Goal: Task Accomplishment & Management: Use online tool/utility

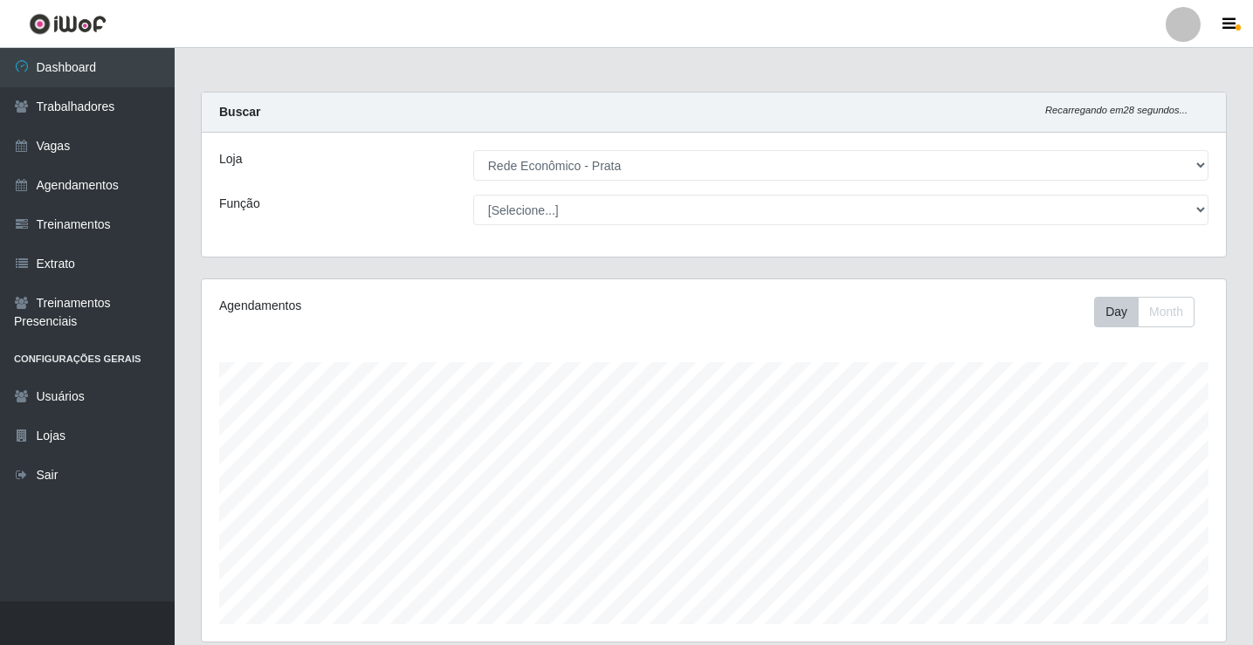
select select "192"
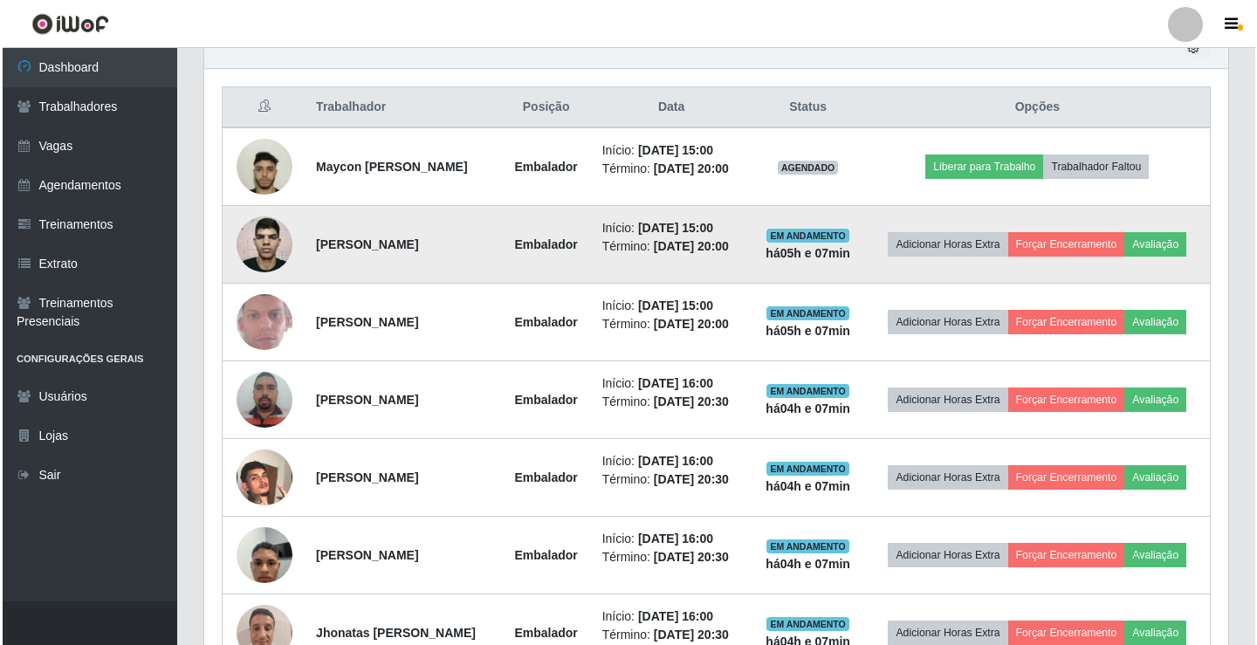
scroll to position [668, 0]
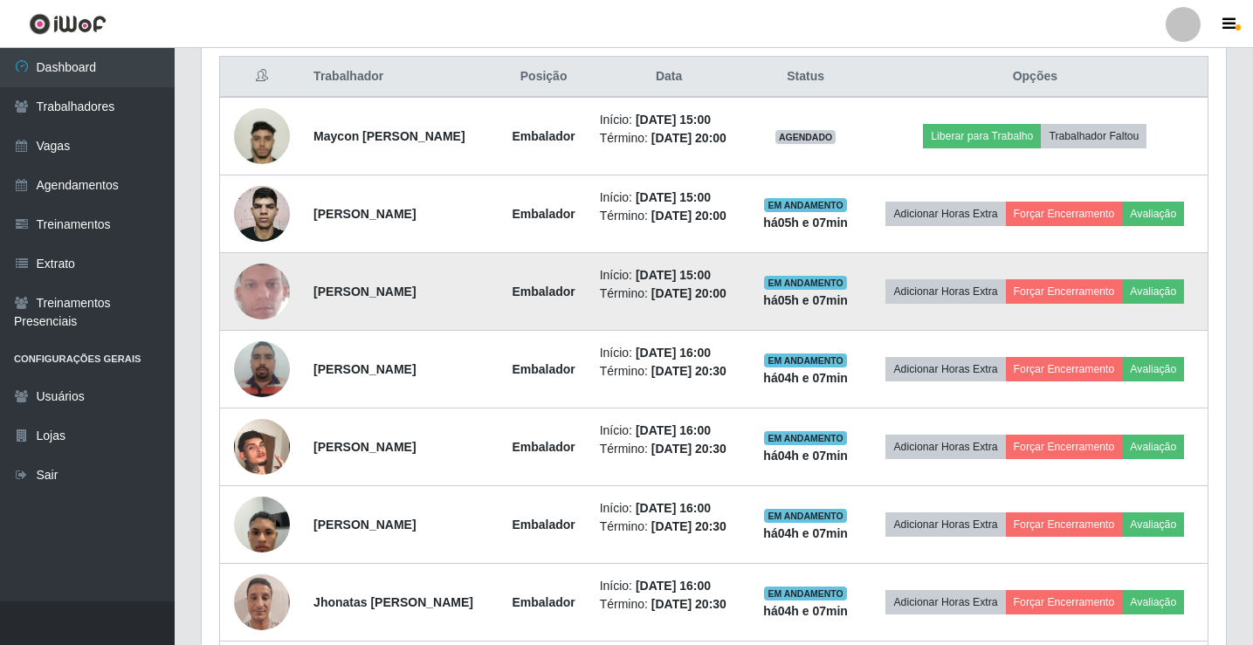
click at [272, 327] on img at bounding box center [262, 292] width 56 height 124
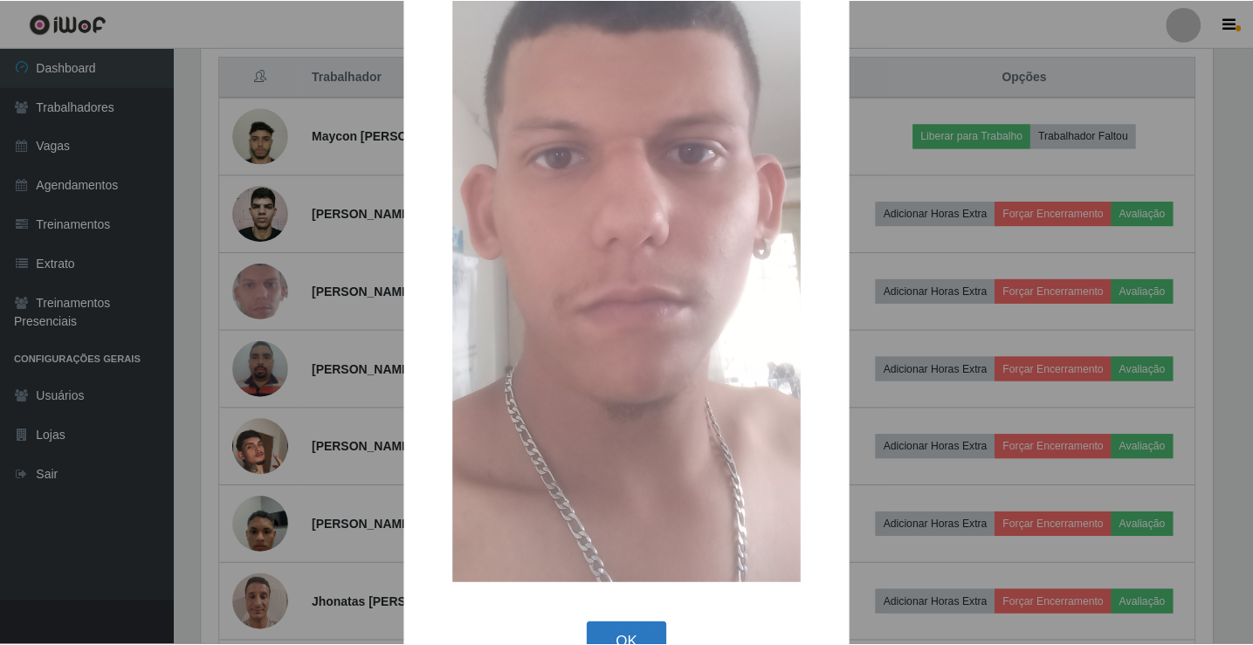
scroll to position [282, 0]
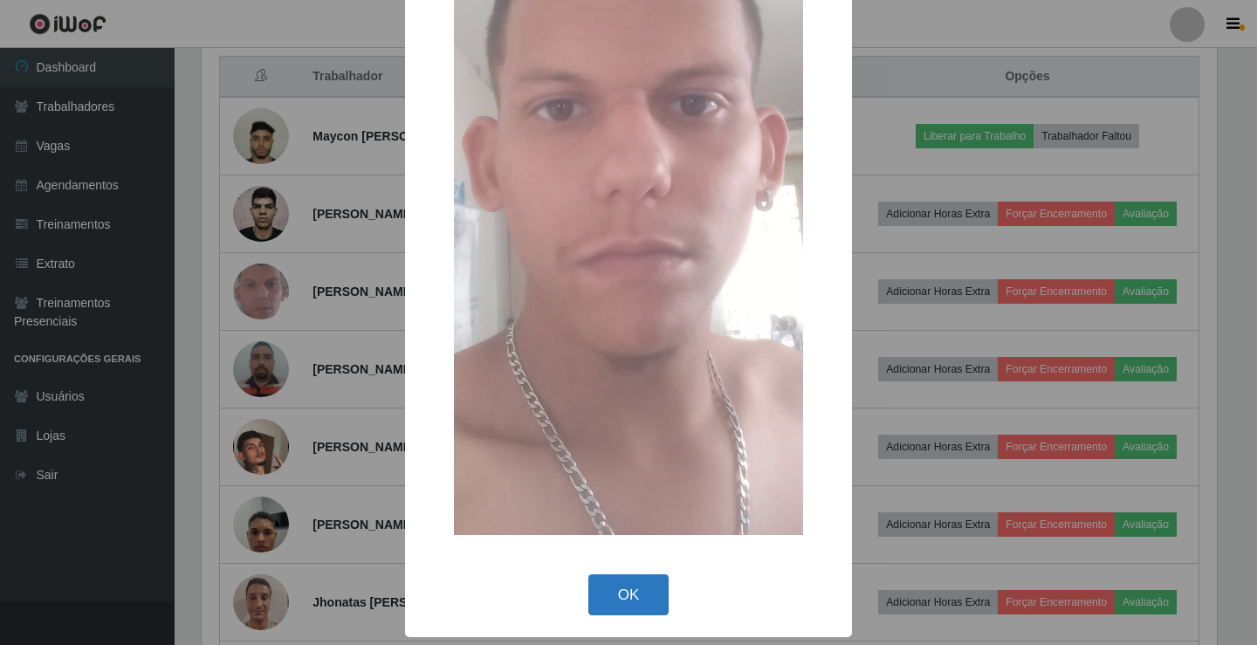
click at [623, 588] on button "OK" at bounding box center [628, 594] width 81 height 41
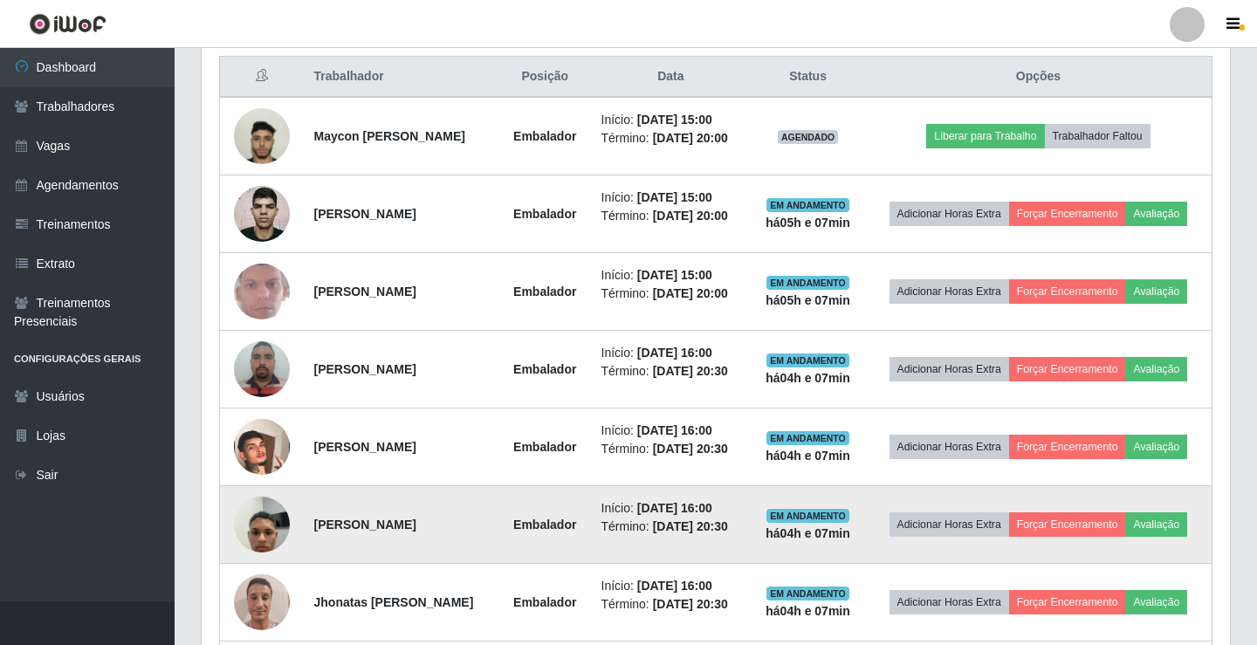
scroll to position [362, 1024]
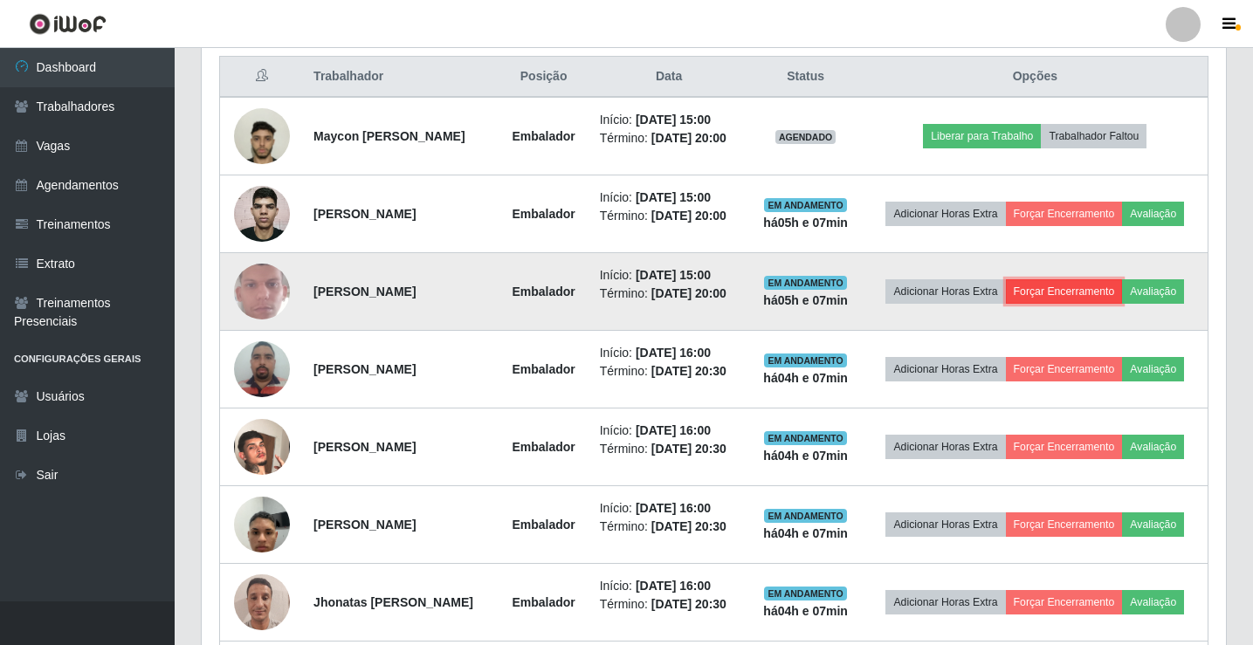
click at [1103, 304] on button "Forçar Encerramento" at bounding box center [1064, 291] width 117 height 24
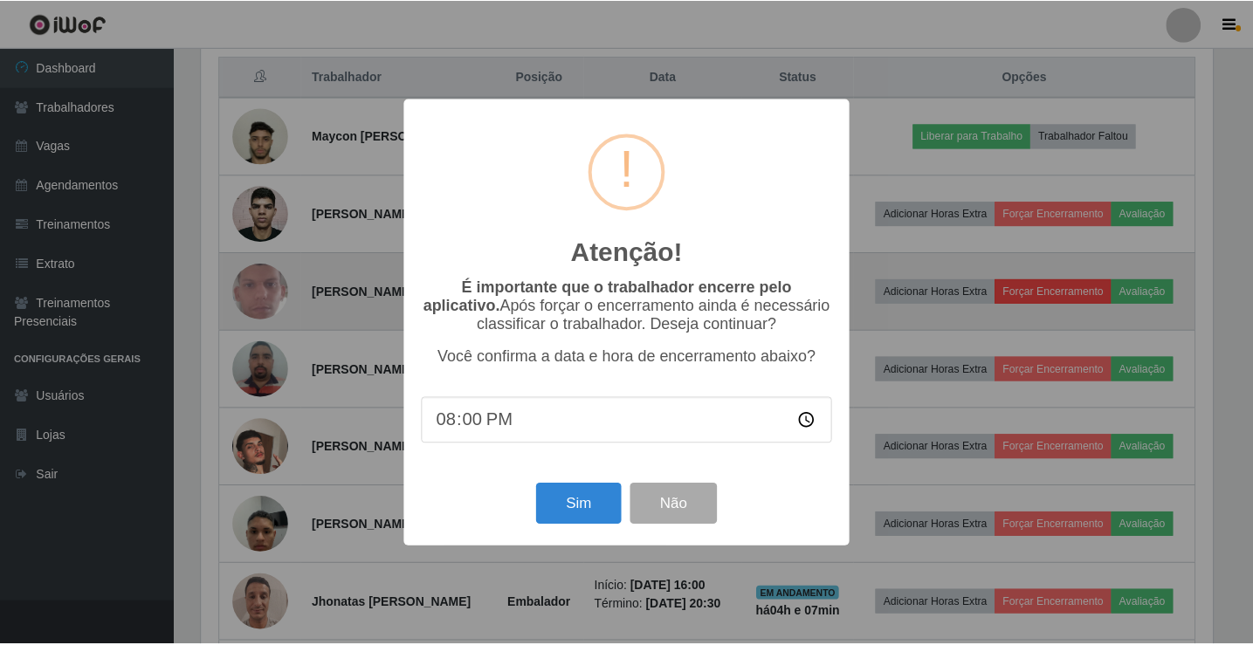
scroll to position [362, 1015]
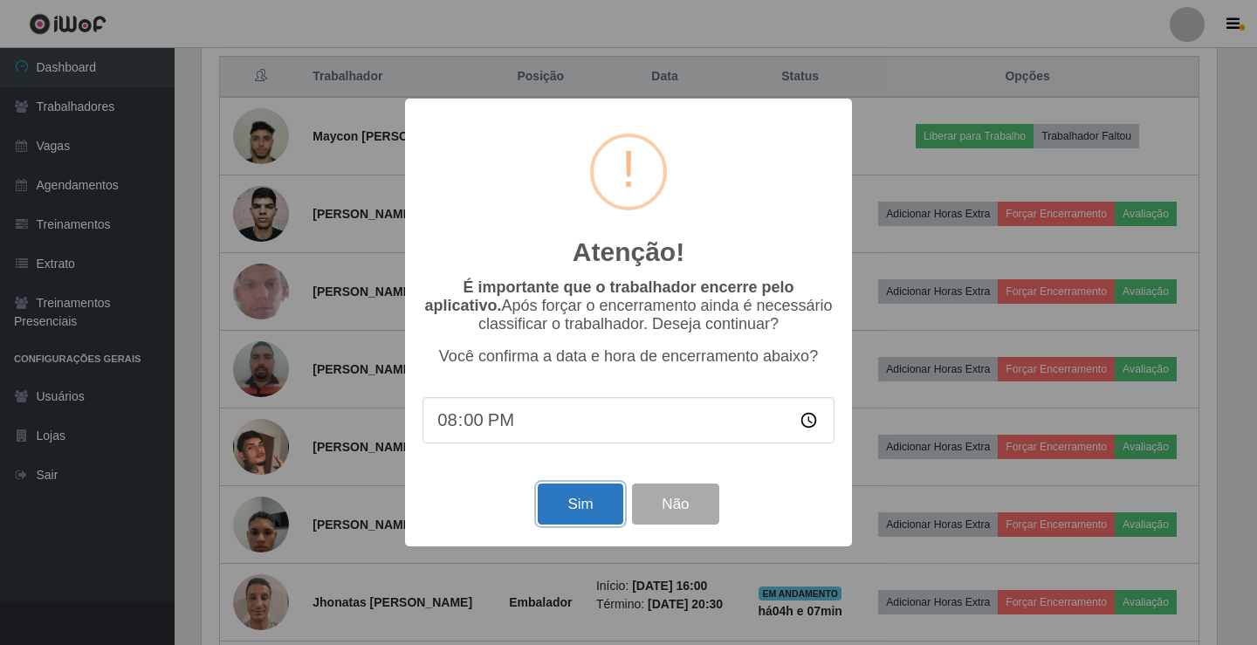
click at [579, 508] on button "Sim" at bounding box center [580, 504] width 85 height 41
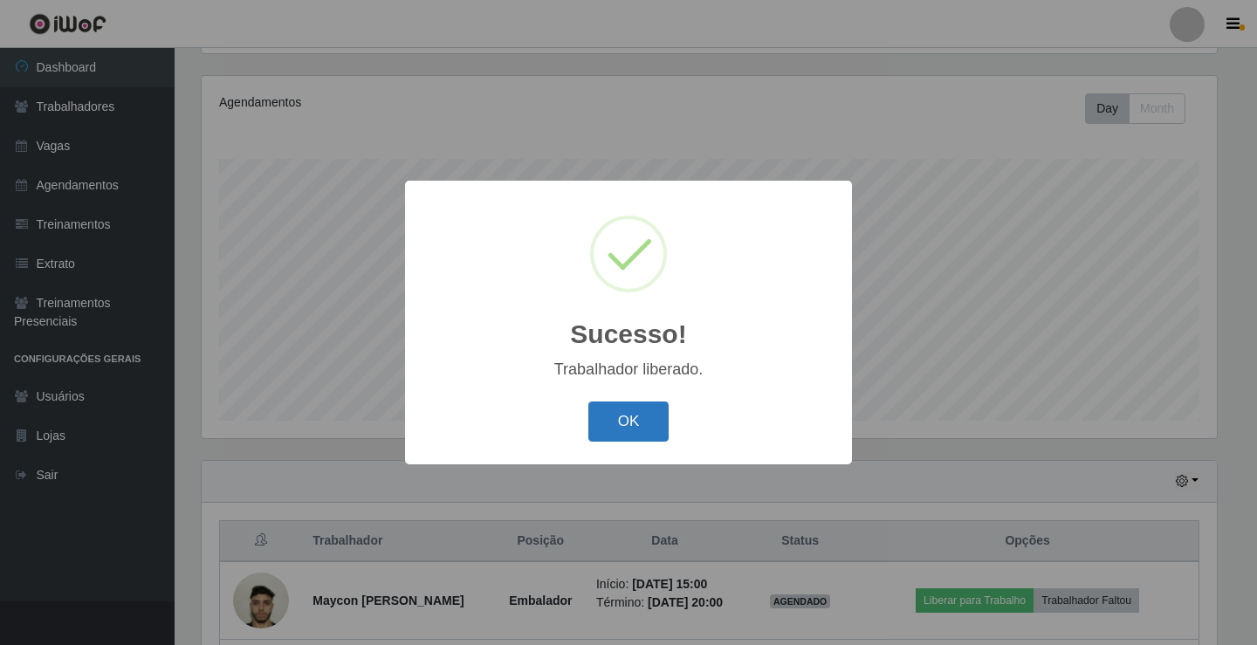
click at [654, 423] on button "OK" at bounding box center [628, 422] width 81 height 41
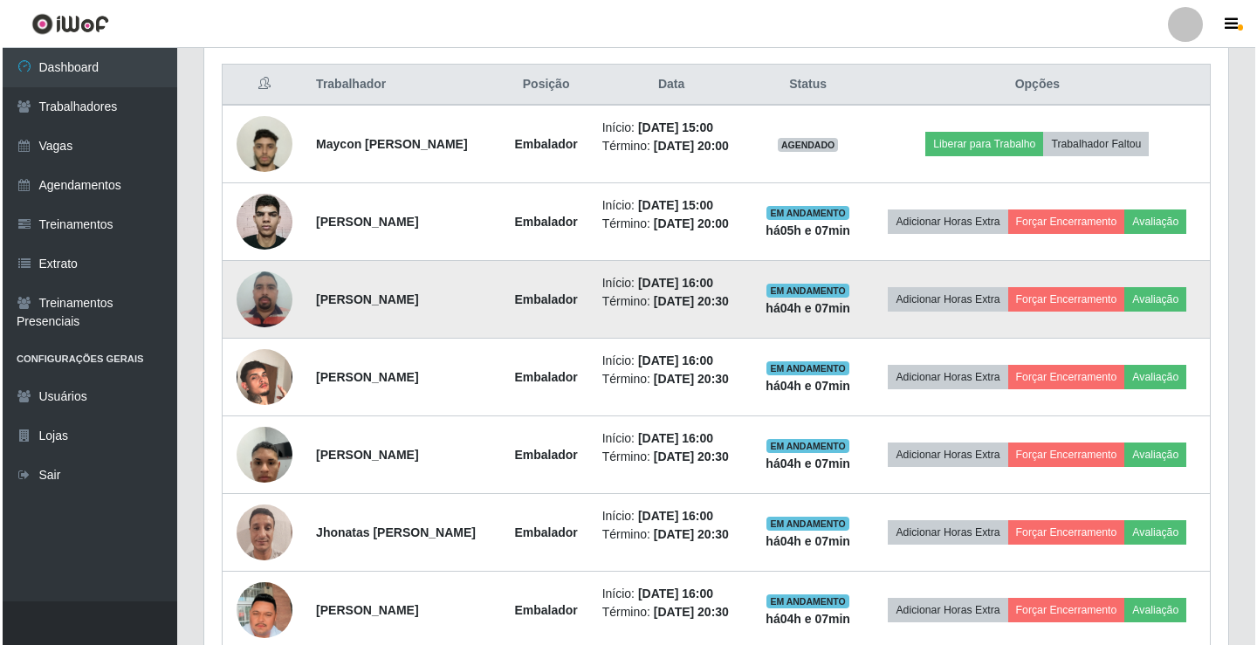
scroll to position [573, 0]
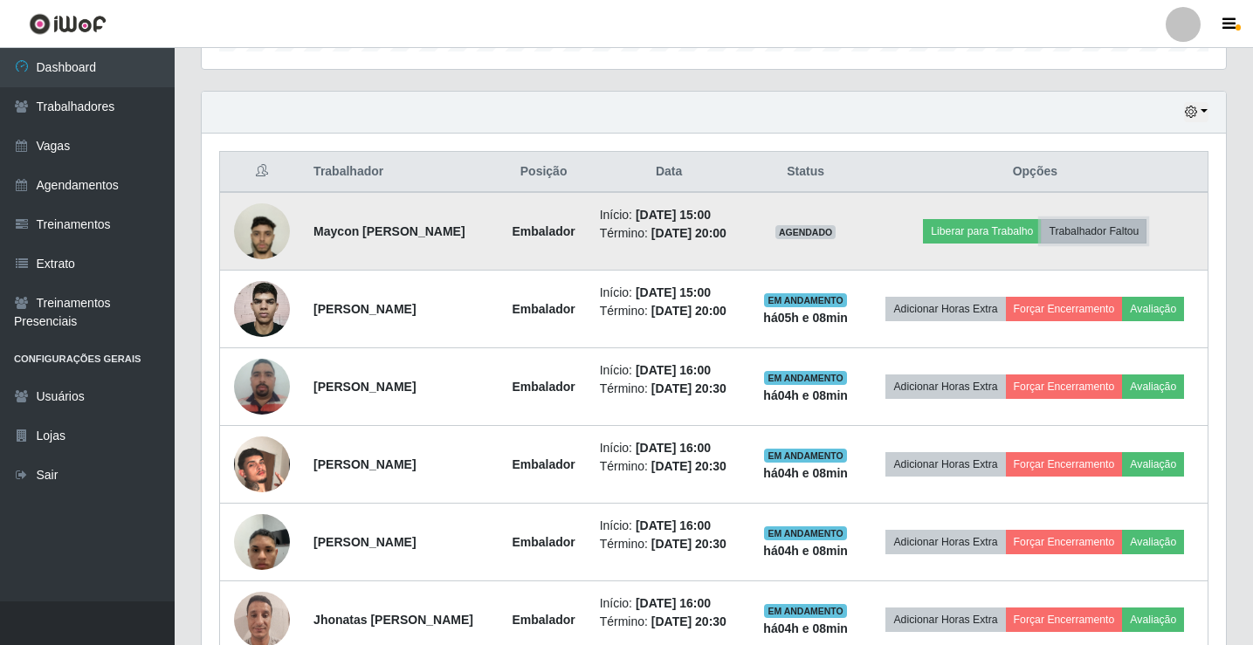
click at [1115, 234] on button "Trabalhador Faltou" at bounding box center [1094, 231] width 106 height 24
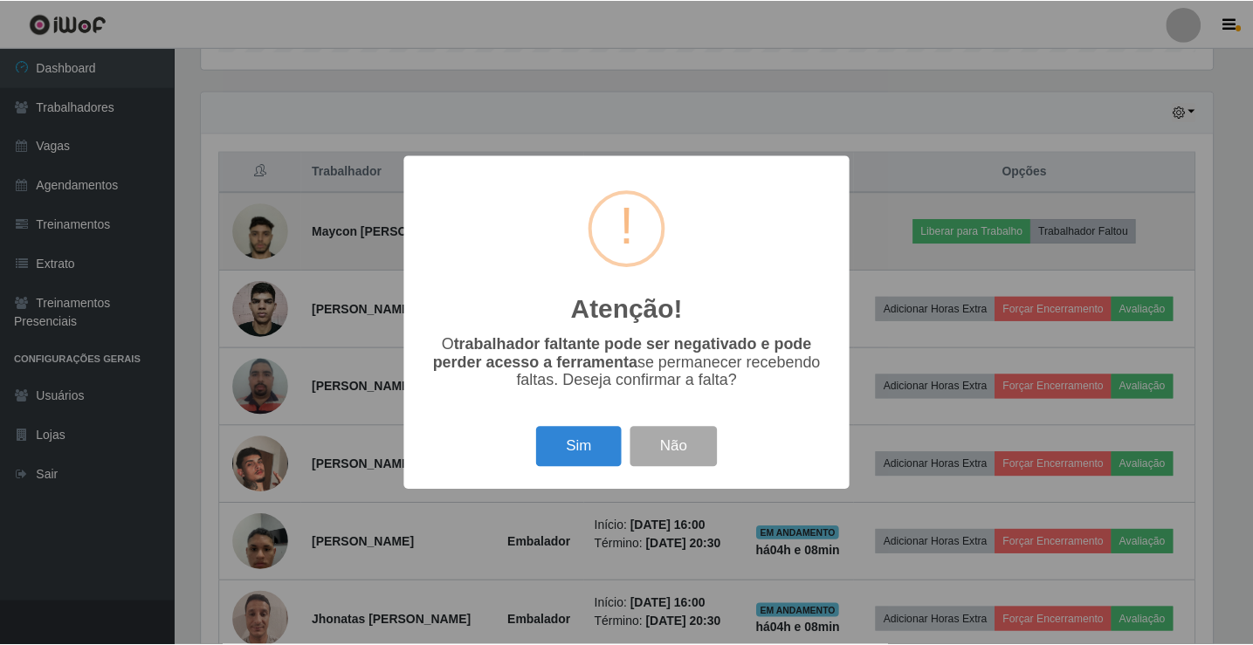
scroll to position [362, 1015]
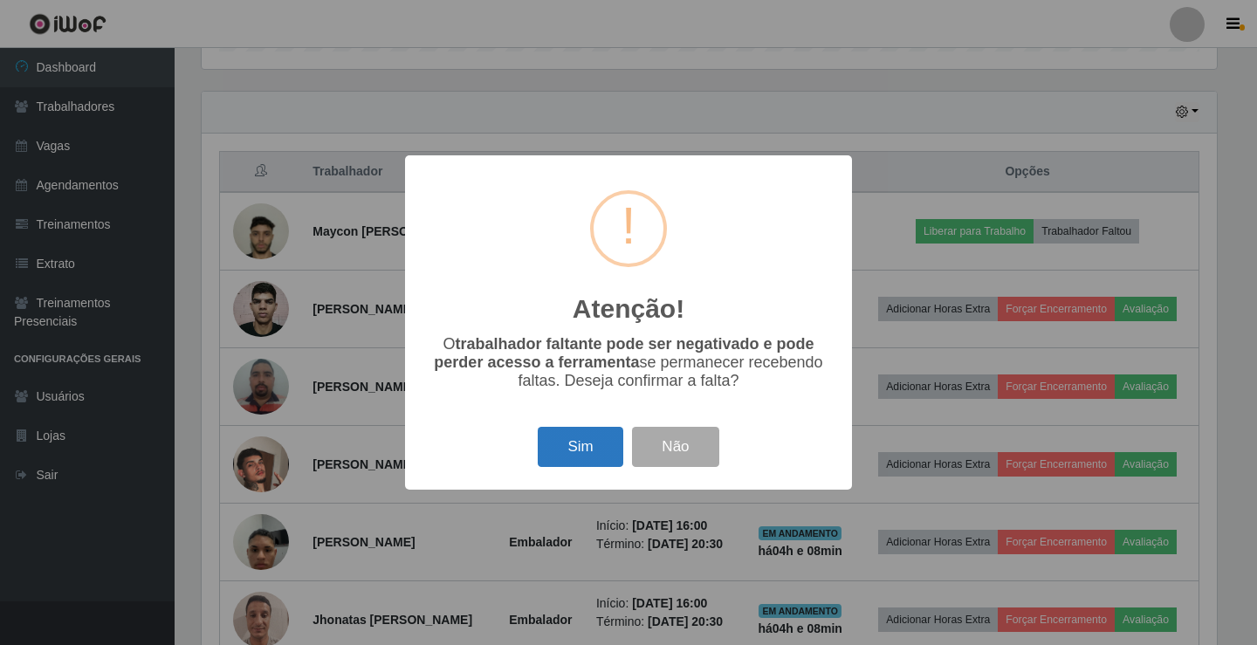
click at [578, 457] on button "Sim" at bounding box center [580, 447] width 85 height 41
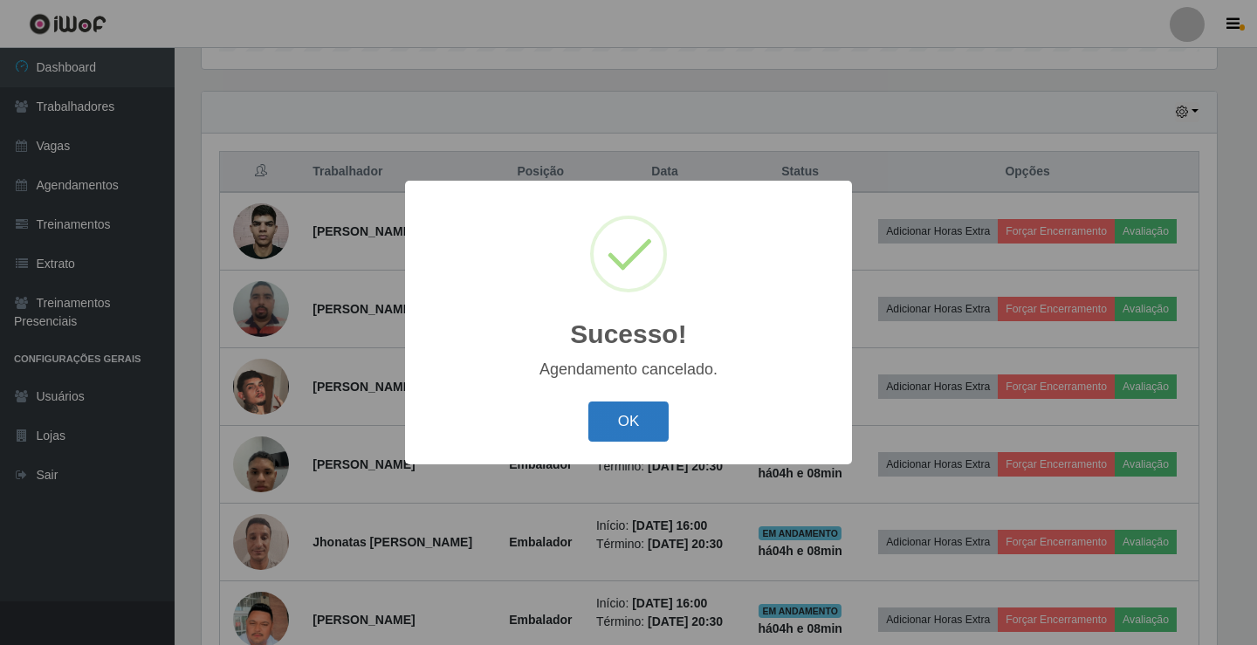
click at [625, 423] on button "OK" at bounding box center [628, 422] width 81 height 41
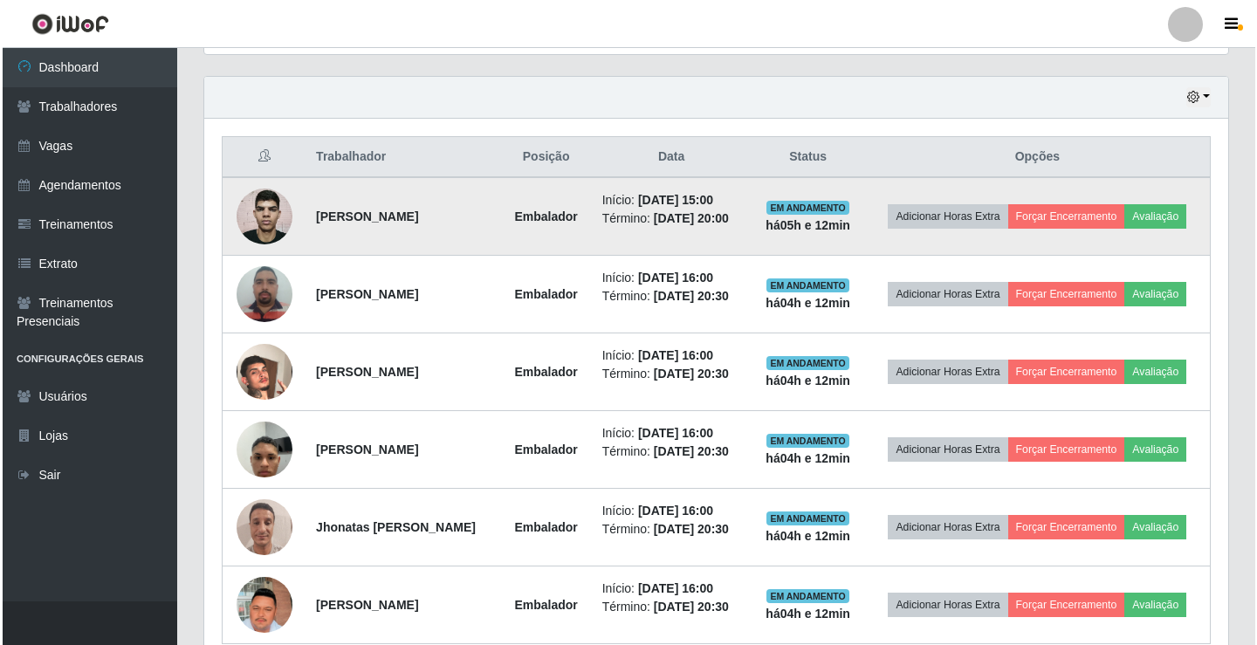
scroll to position [670, 0]
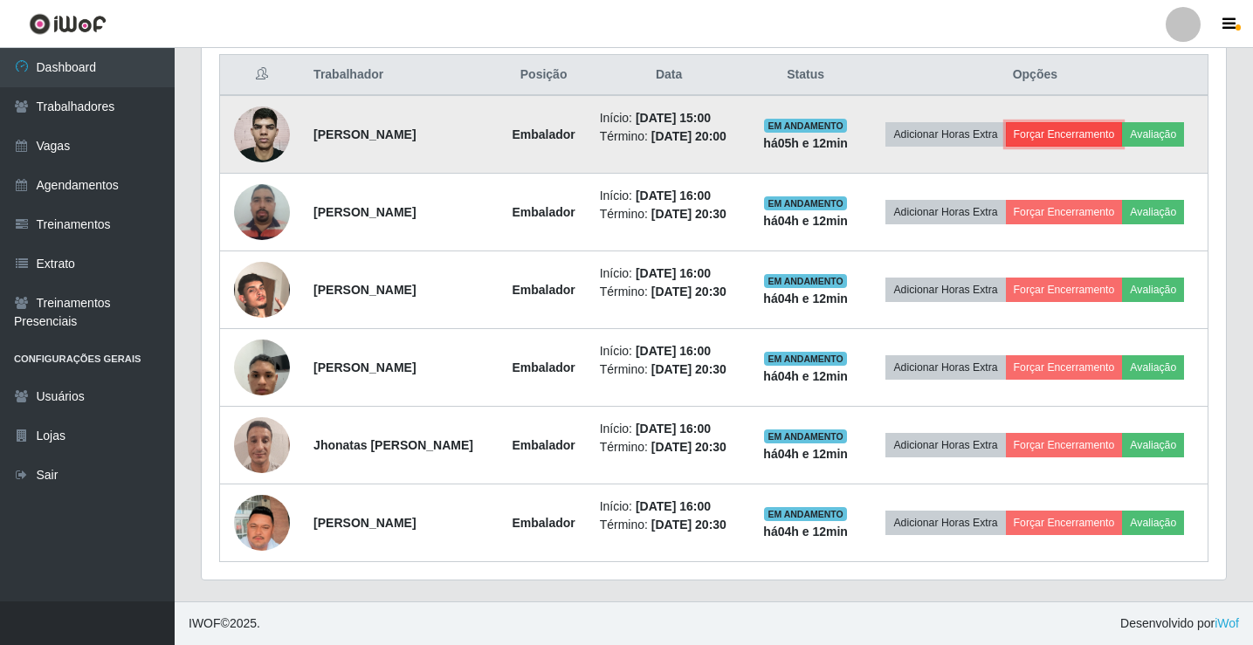
click at [1055, 129] on button "Forçar Encerramento" at bounding box center [1064, 134] width 117 height 24
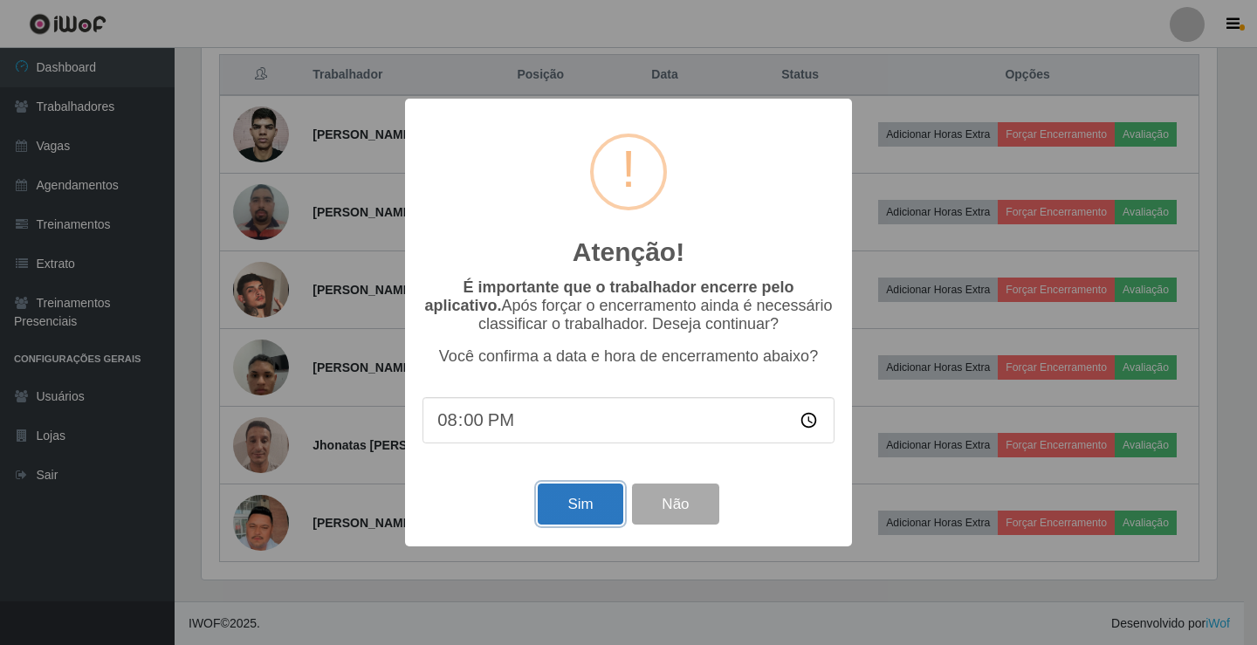
click at [607, 516] on button "Sim" at bounding box center [580, 504] width 85 height 41
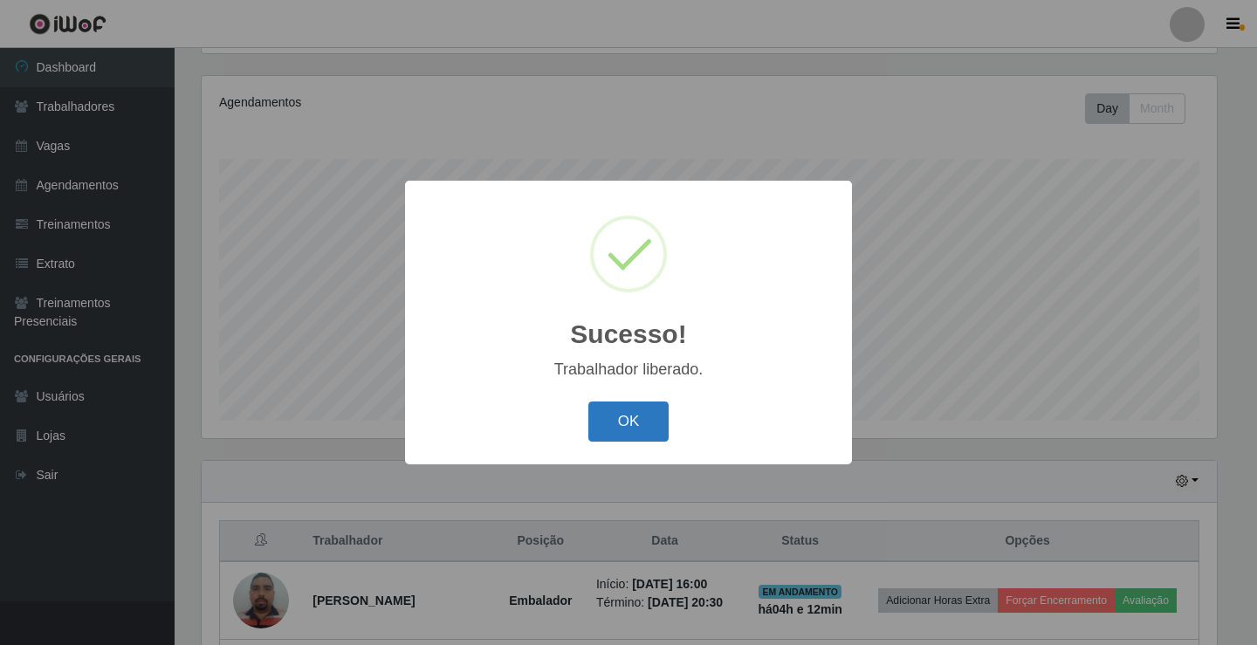
click at [657, 439] on button "OK" at bounding box center [628, 422] width 81 height 41
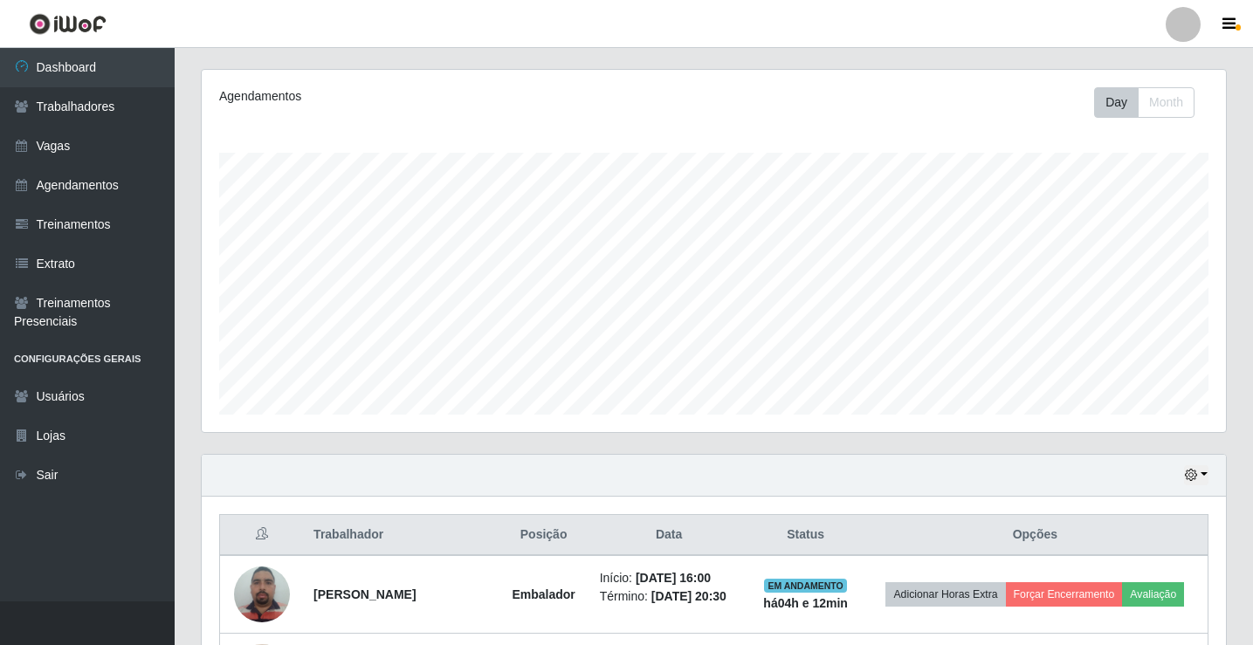
scroll to position [592, 0]
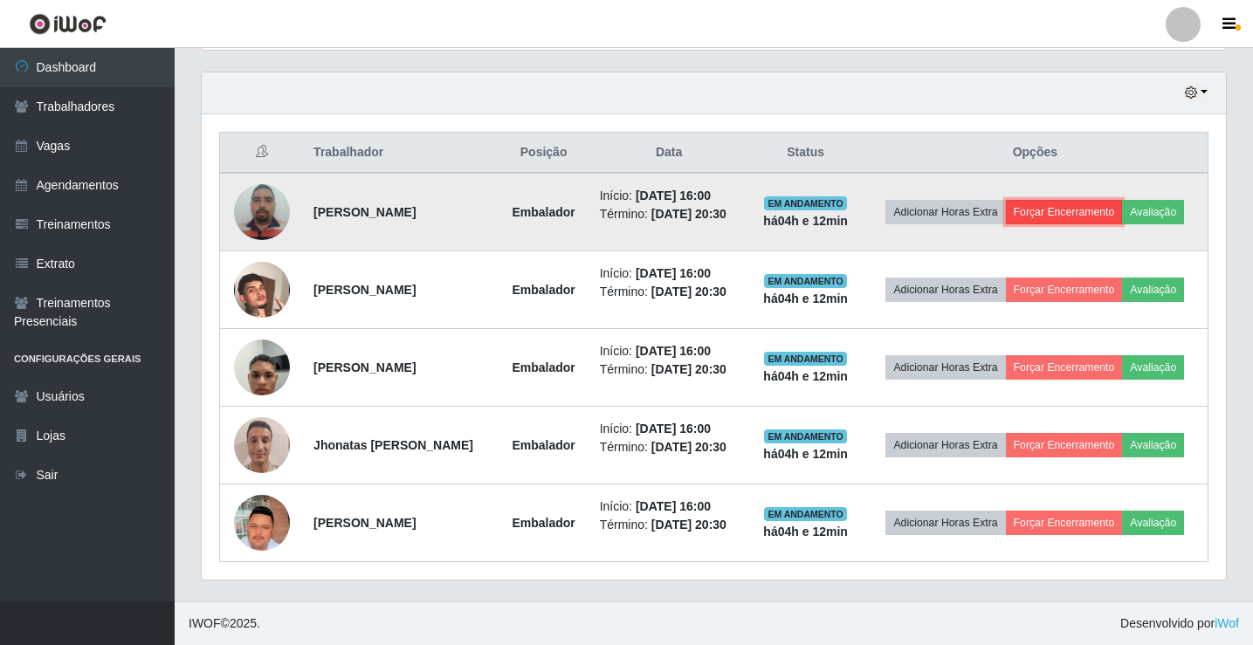
click at [1084, 208] on button "Forçar Encerramento" at bounding box center [1064, 212] width 117 height 24
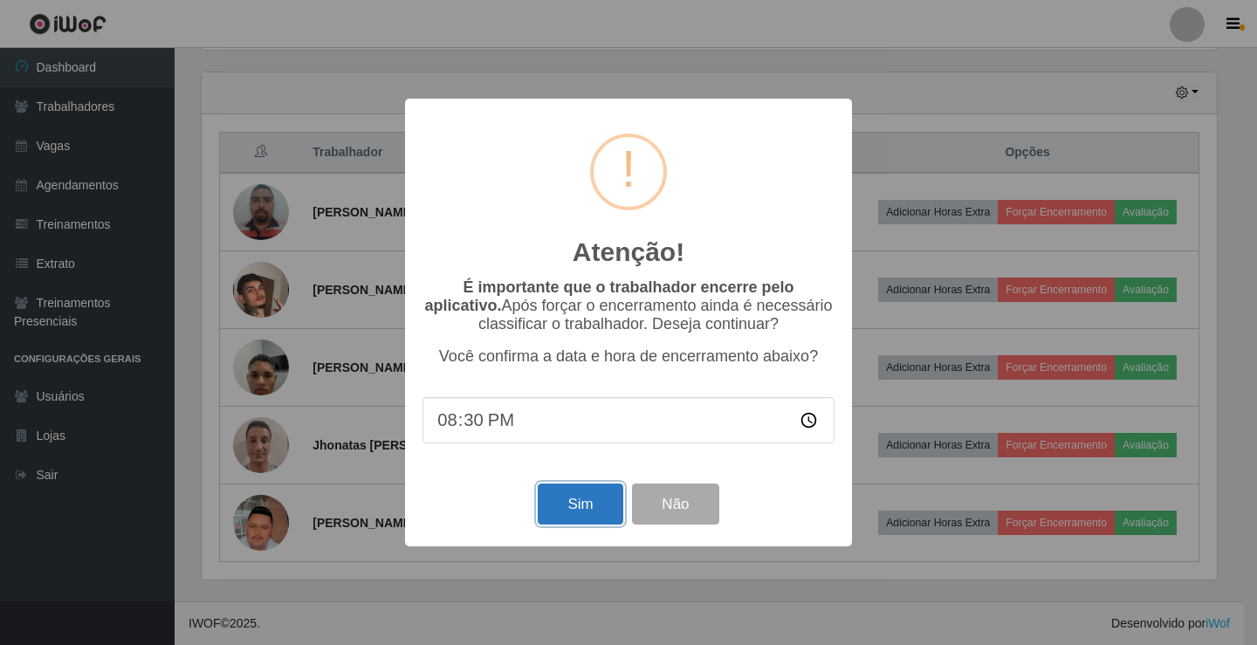
click at [599, 520] on button "Sim" at bounding box center [580, 504] width 85 height 41
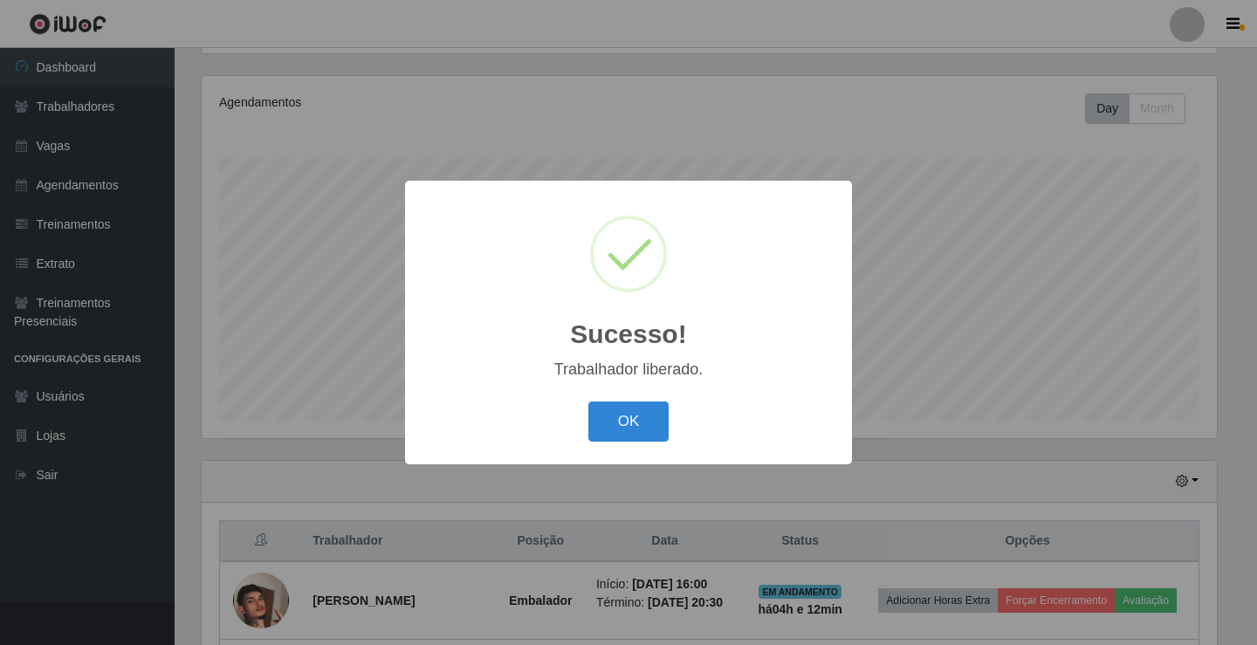
drag, startPoint x: 612, startPoint y: 418, endPoint x: 908, endPoint y: 367, distance: 300.4
click at [608, 420] on button "OK" at bounding box center [628, 422] width 81 height 41
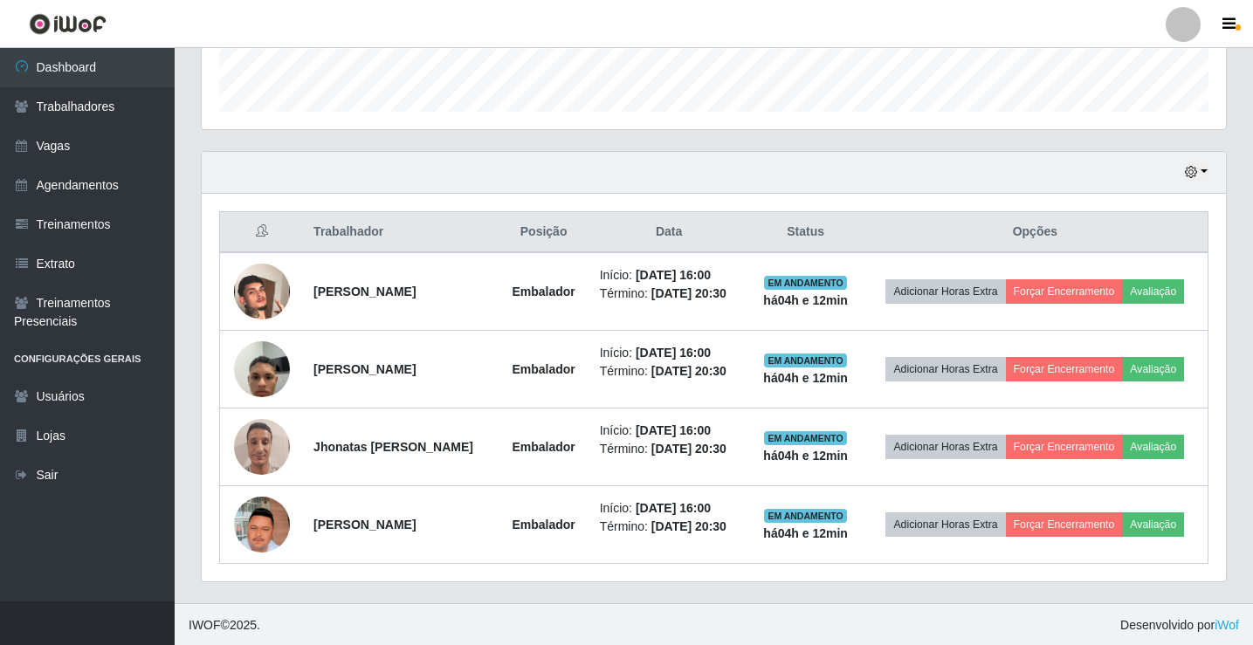
scroll to position [514, 0]
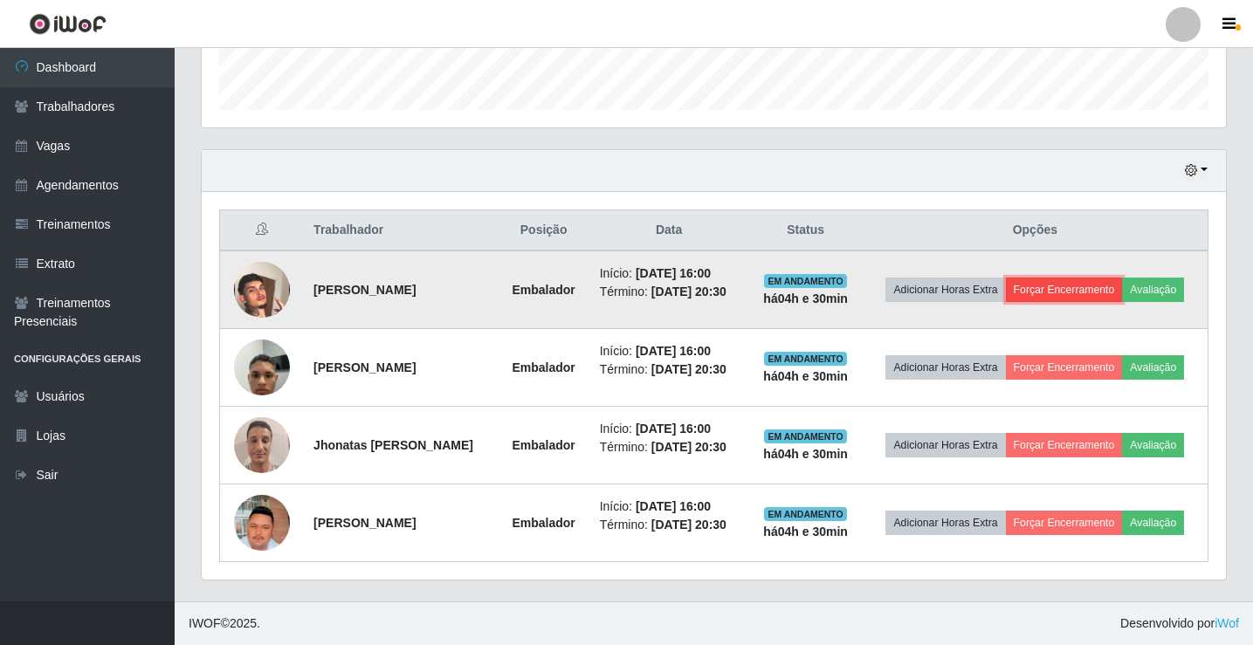
click at [1068, 280] on button "Forçar Encerramento" at bounding box center [1064, 290] width 117 height 24
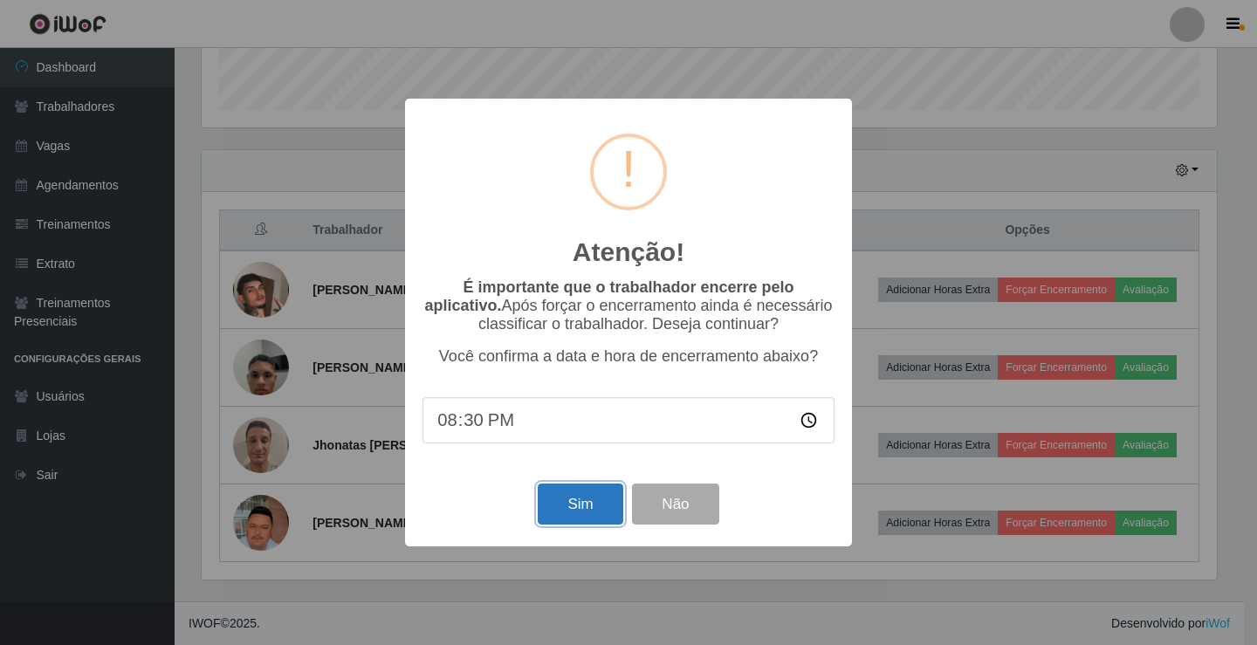
click at [575, 514] on button "Sim" at bounding box center [580, 504] width 85 height 41
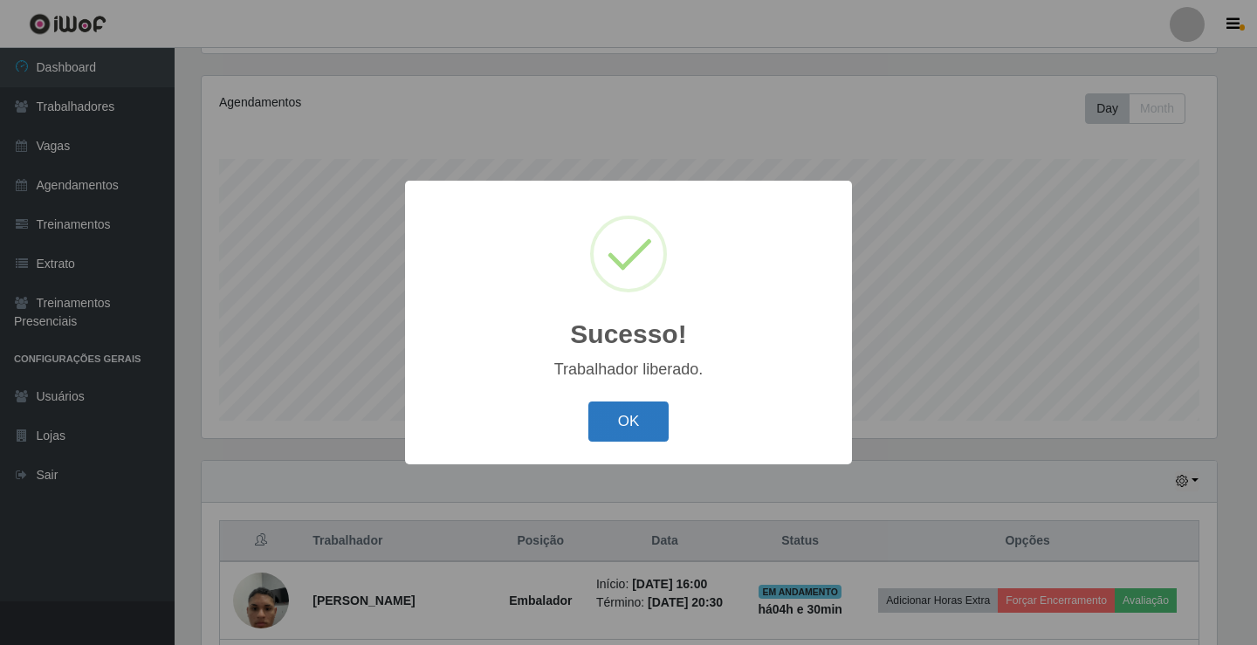
click at [636, 428] on button "OK" at bounding box center [628, 422] width 81 height 41
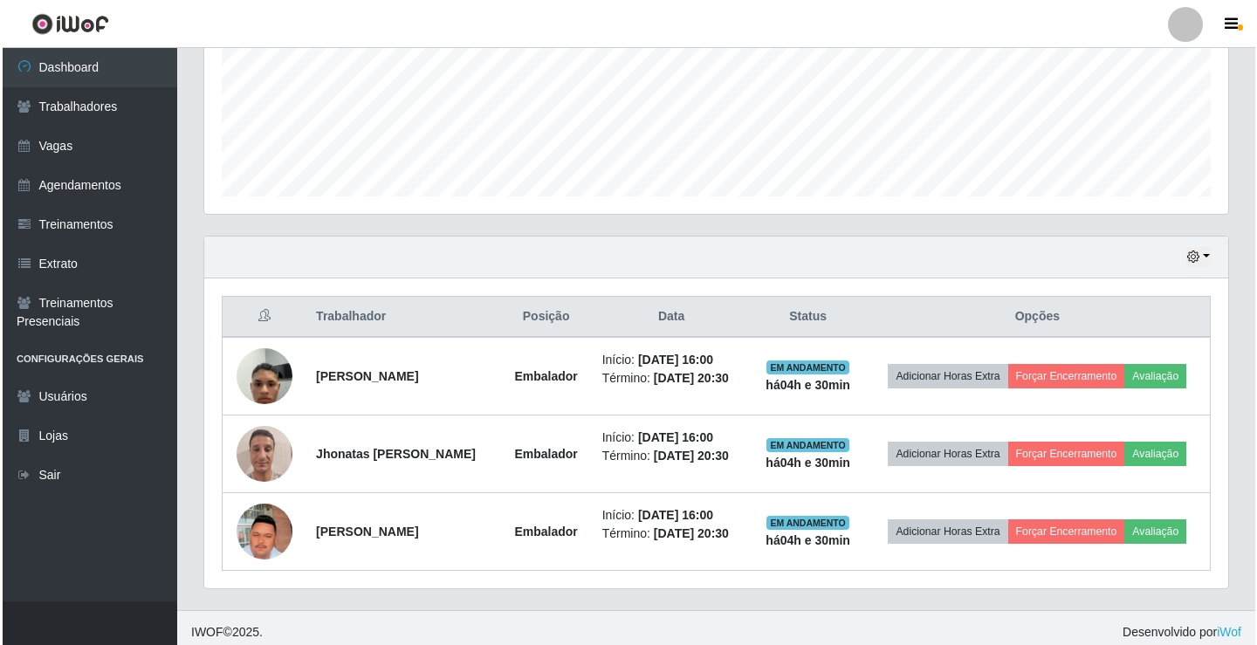
scroll to position [436, 0]
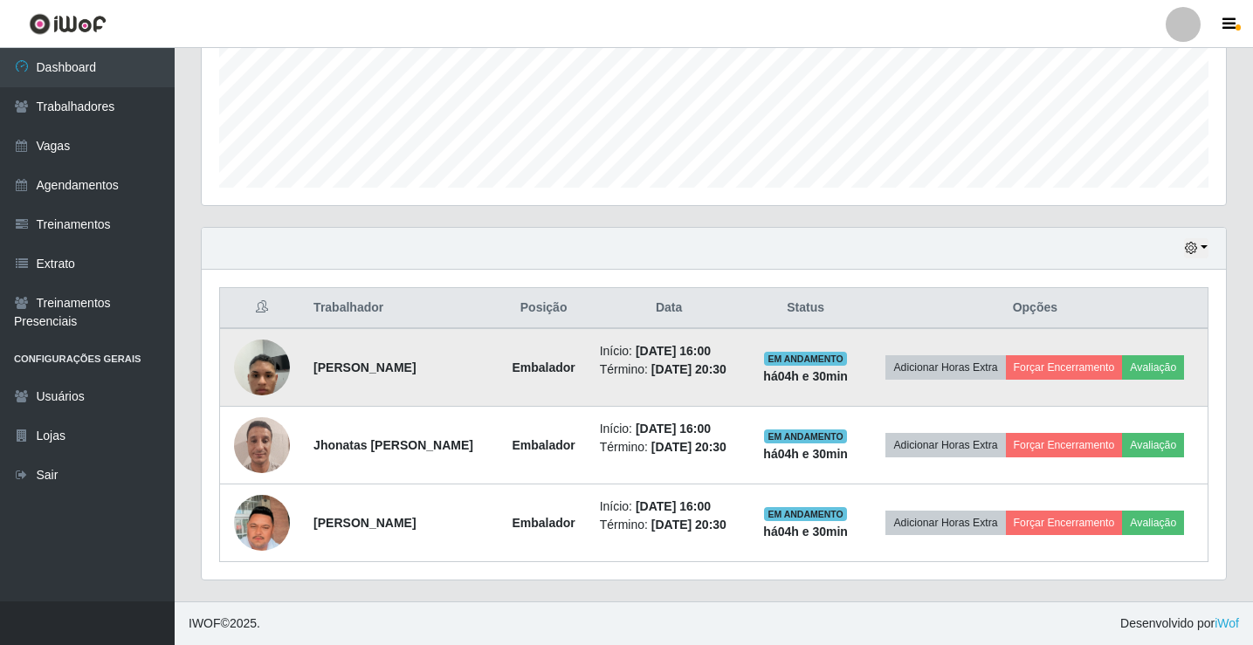
click at [1067, 347] on td "Adicionar Horas Extra Forçar Encerramento Avaliação" at bounding box center [1035, 367] width 346 height 79
click at [1067, 375] on button "Forçar Encerramento" at bounding box center [1064, 367] width 117 height 24
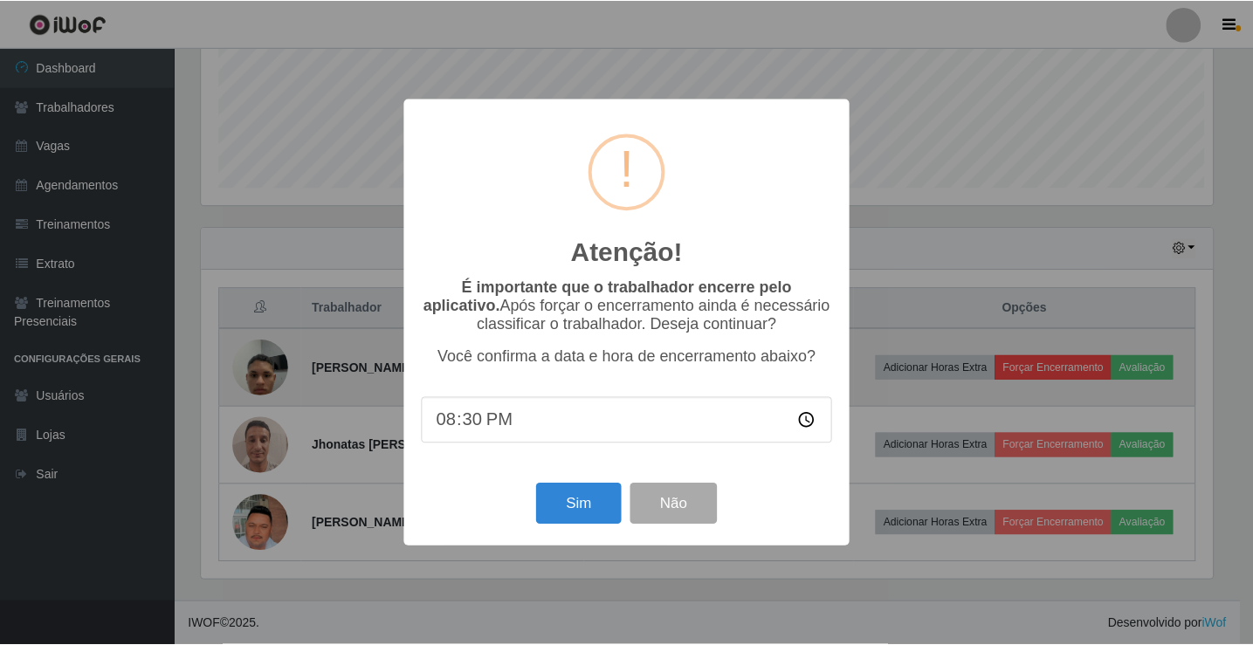
scroll to position [362, 1015]
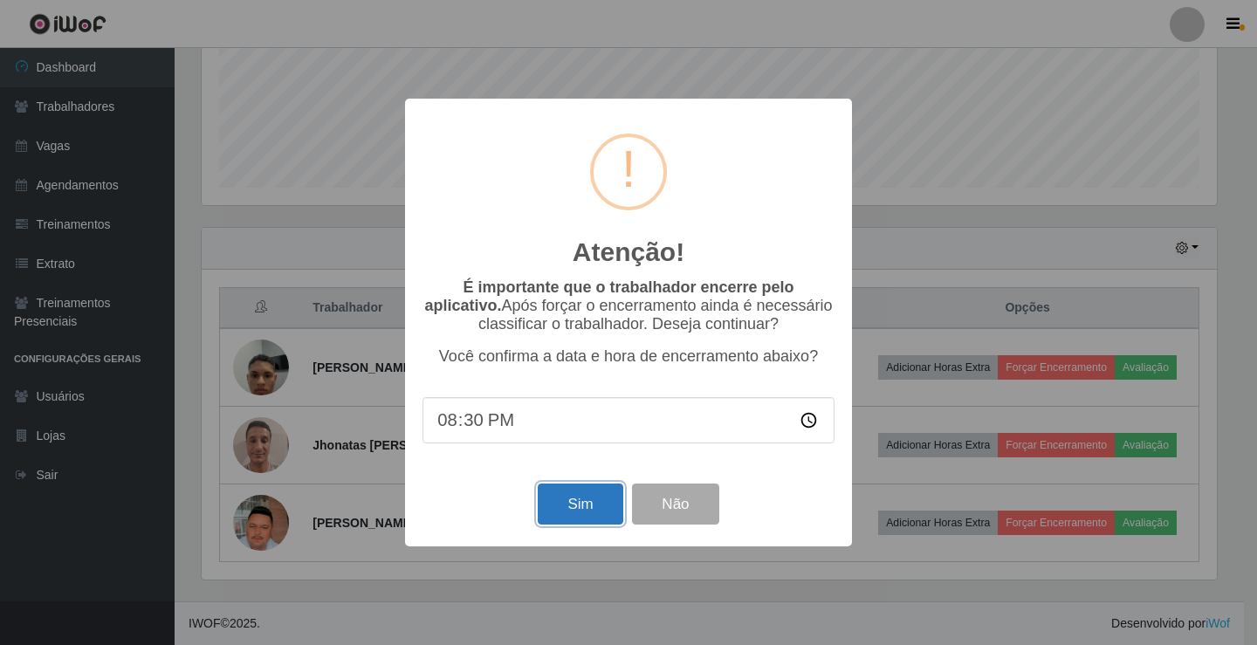
click at [601, 500] on button "Sim" at bounding box center [580, 504] width 85 height 41
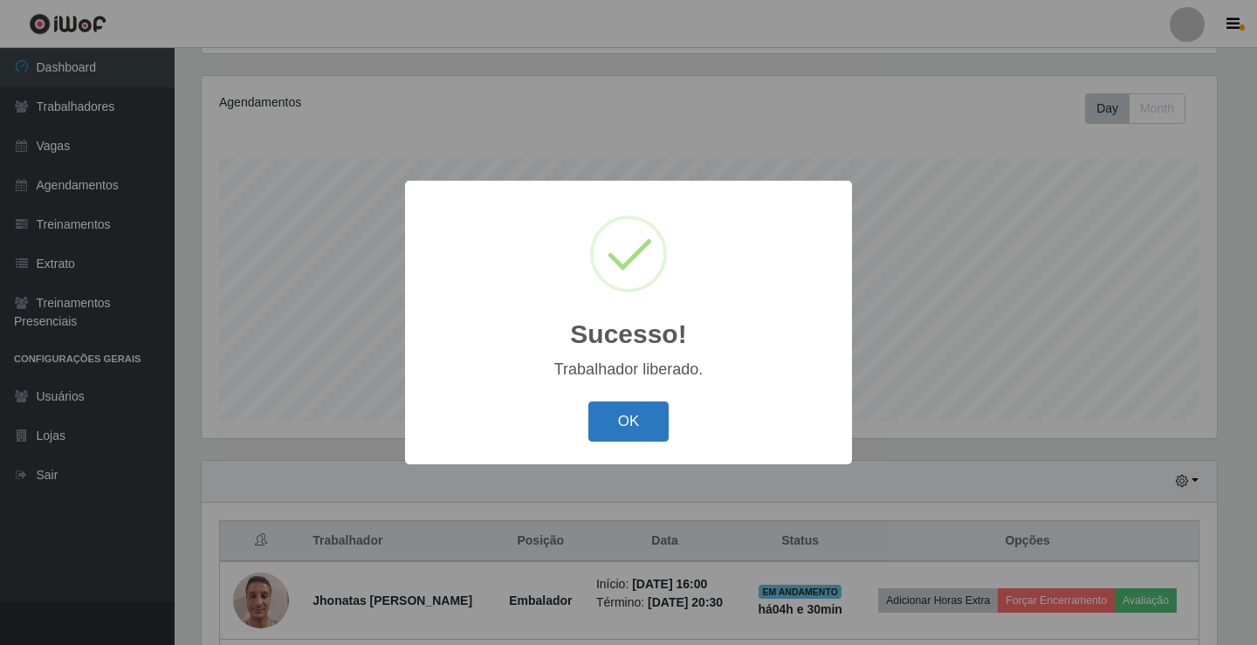
click at [630, 425] on button "OK" at bounding box center [628, 422] width 81 height 41
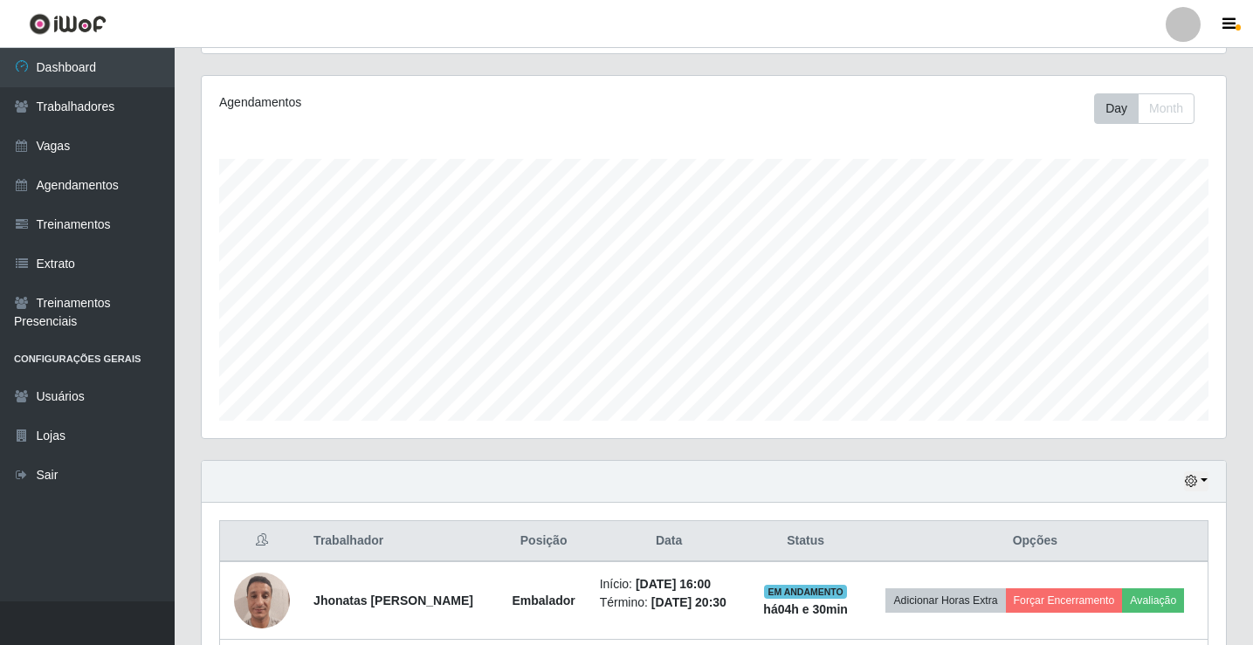
scroll to position [359, 0]
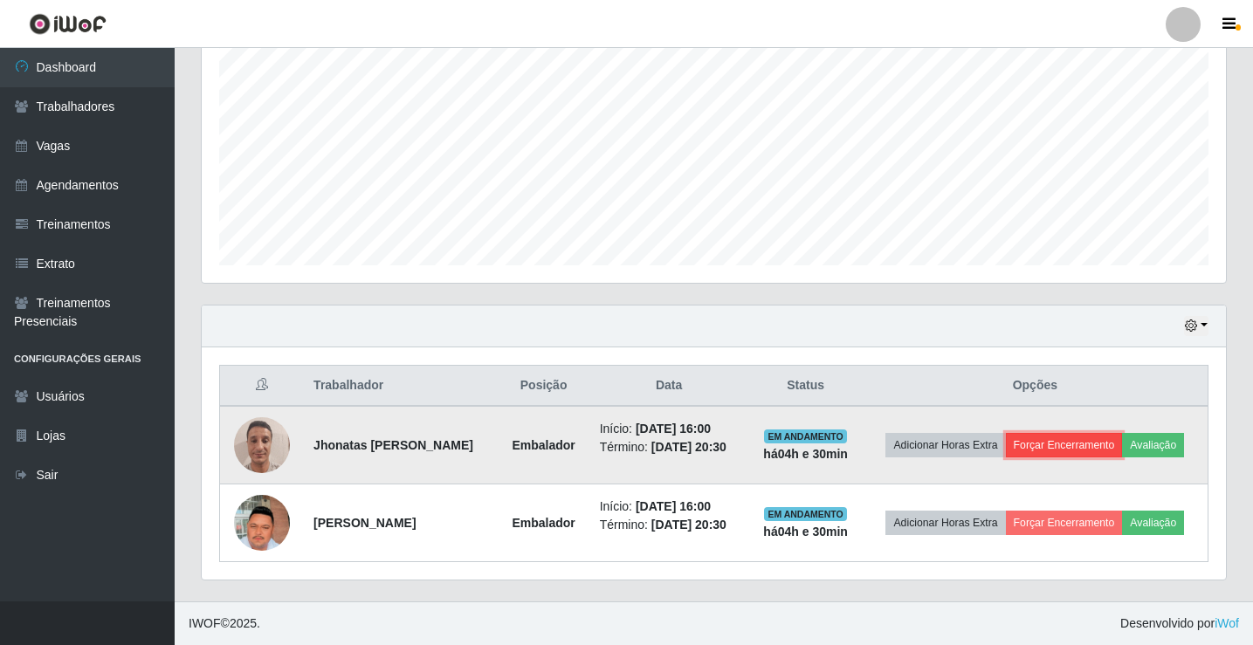
drag, startPoint x: 1105, startPoint y: 446, endPoint x: 1093, endPoint y: 452, distance: 13.7
click at [1093, 452] on button "Forçar Encerramento" at bounding box center [1064, 445] width 117 height 24
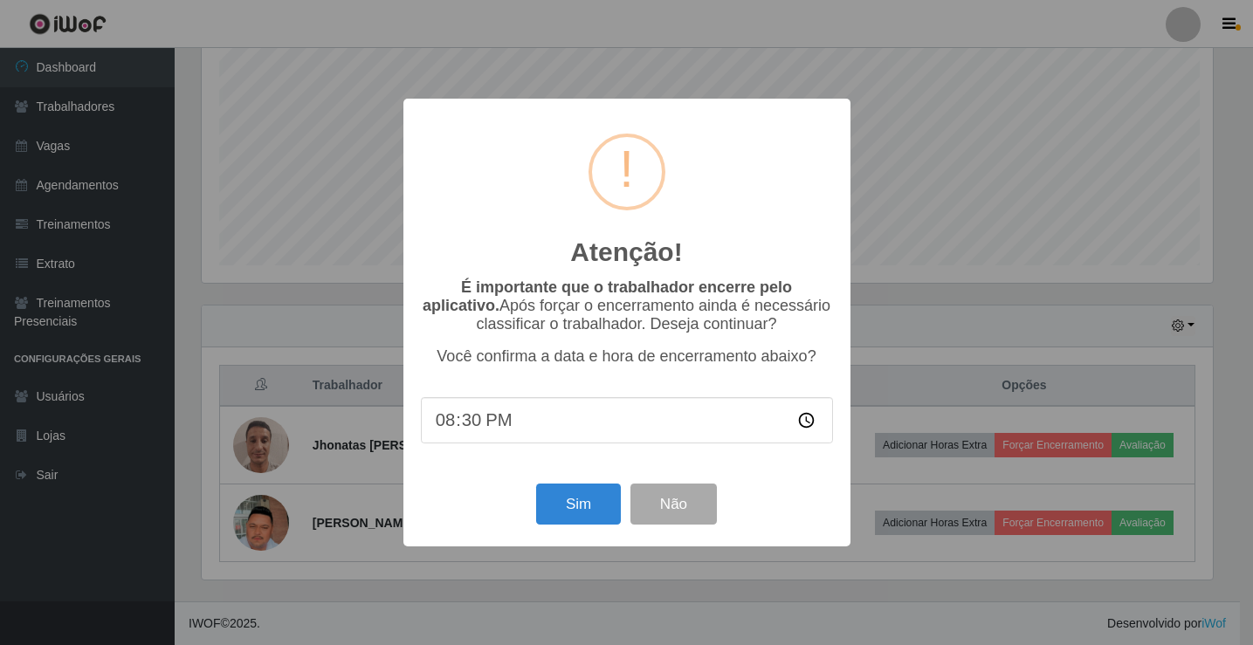
scroll to position [362, 1015]
click at [611, 525] on button "Sim" at bounding box center [580, 504] width 85 height 41
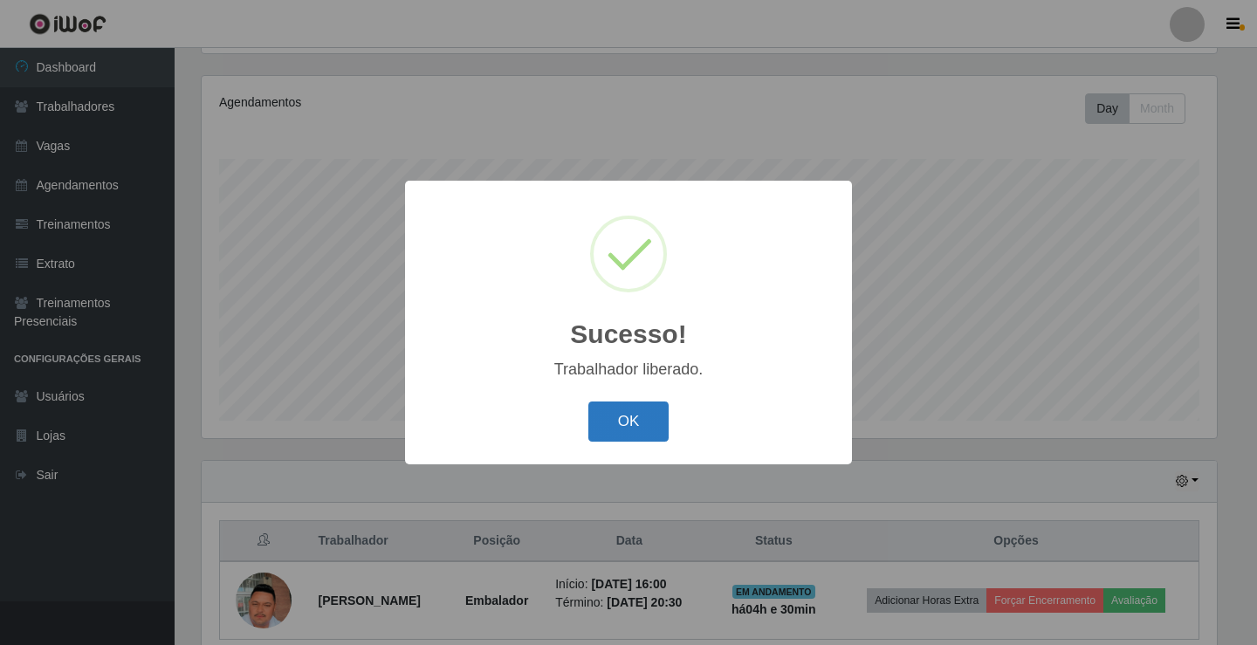
click at [655, 433] on button "OK" at bounding box center [628, 422] width 81 height 41
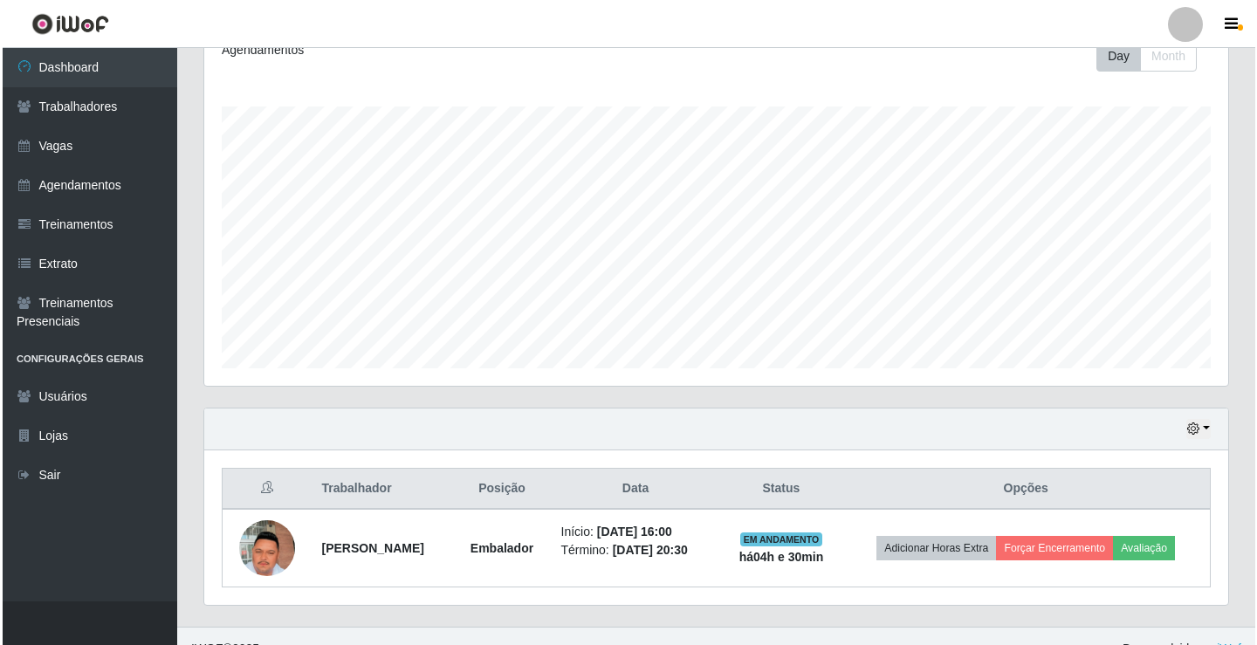
scroll to position [0, 0]
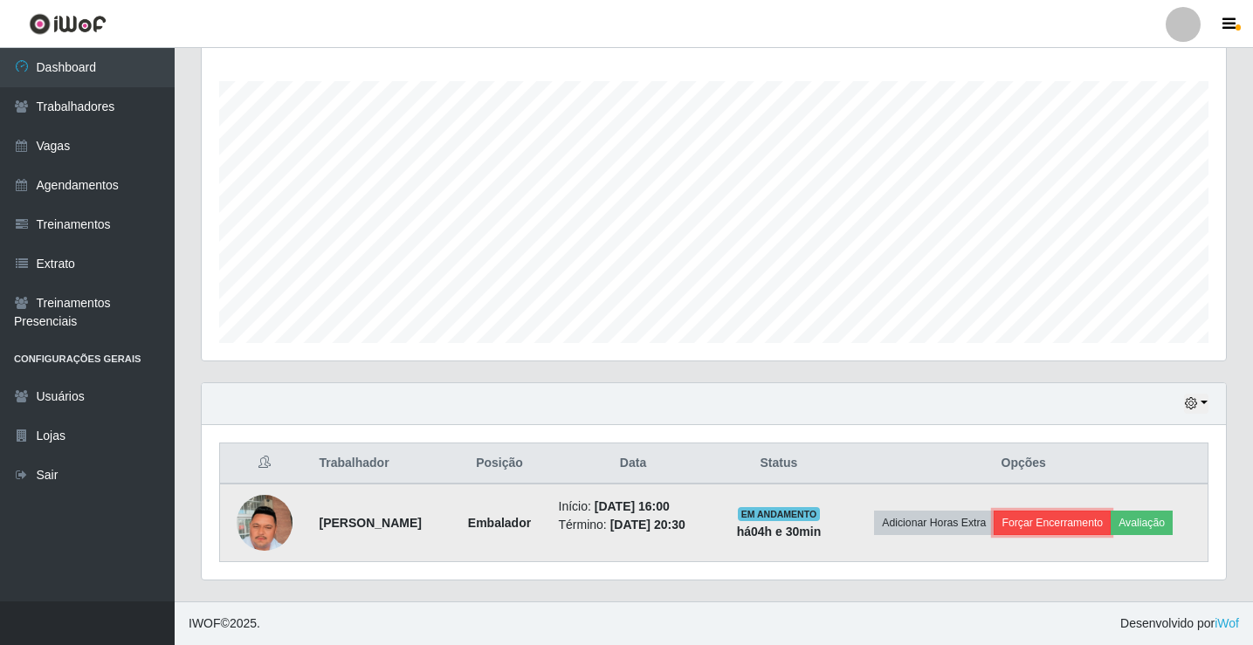
click at [1066, 533] on button "Forçar Encerramento" at bounding box center [1051, 523] width 117 height 24
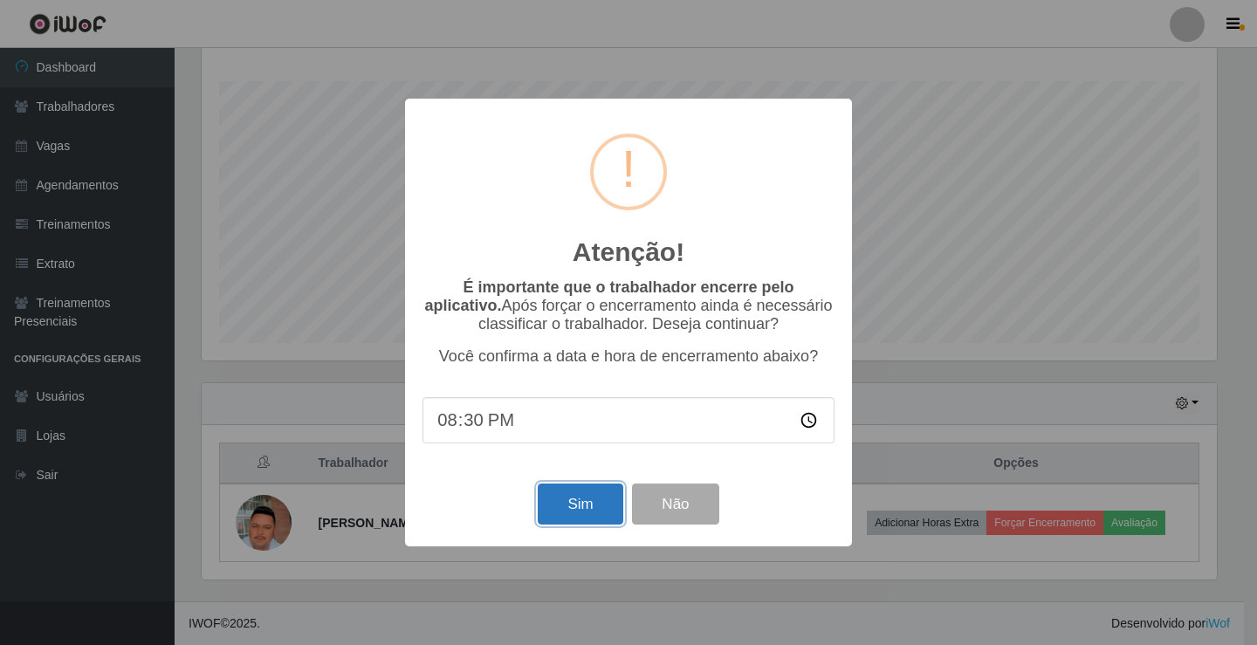
drag, startPoint x: 613, startPoint y: 505, endPoint x: 598, endPoint y: 508, distance: 15.2
click at [600, 507] on button "Sim" at bounding box center [580, 504] width 85 height 41
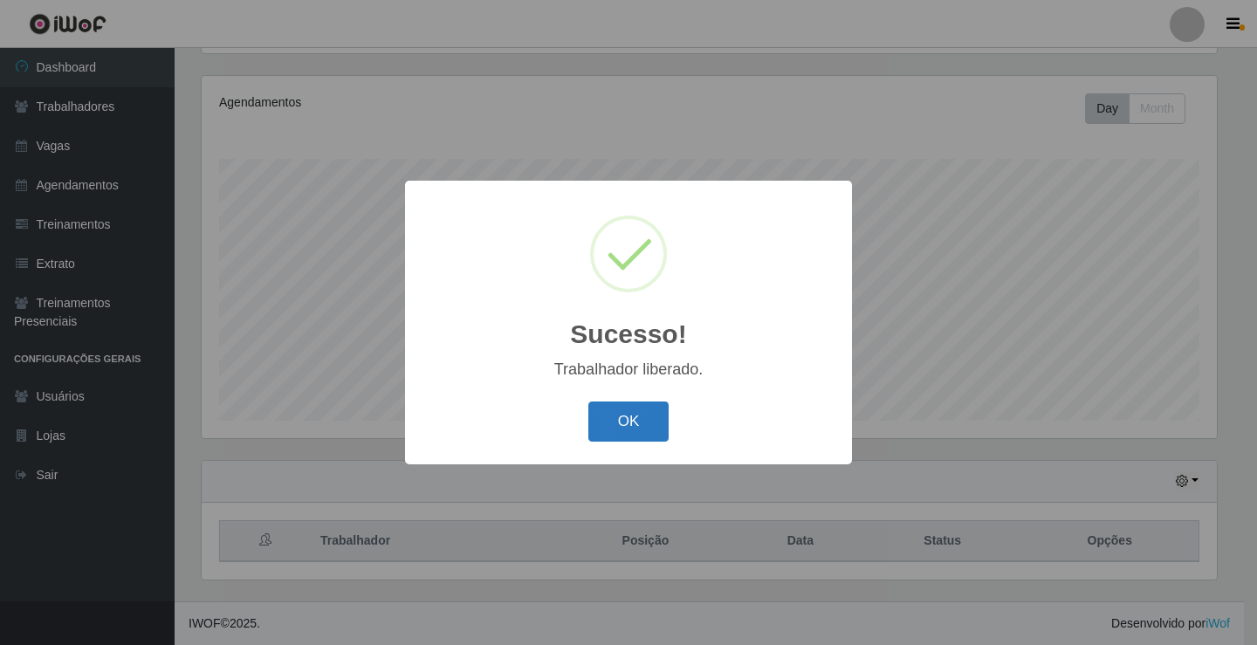
click at [652, 428] on button "OK" at bounding box center [628, 422] width 81 height 41
